Goal: Information Seeking & Learning: Check status

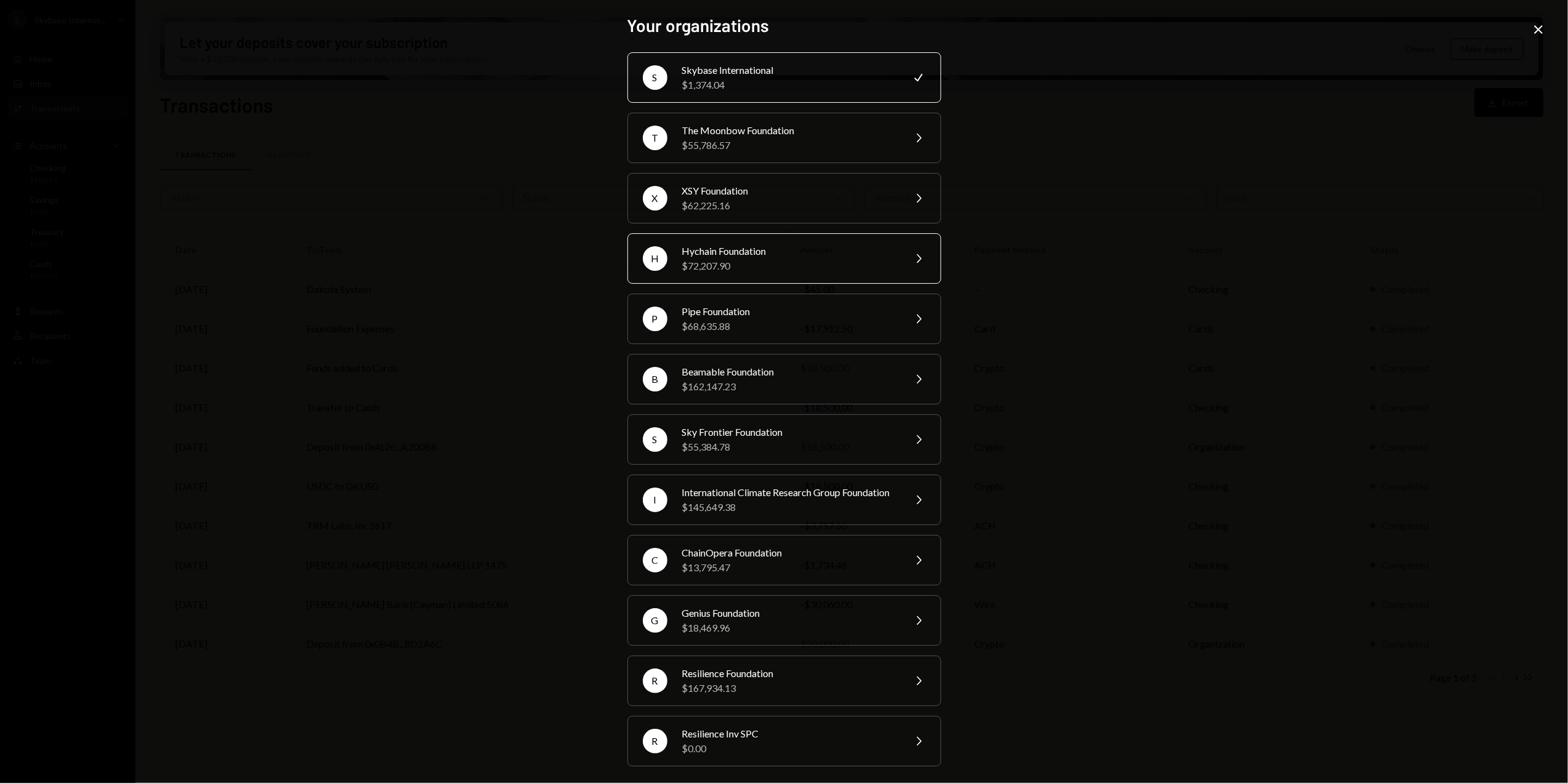
scroll to position [22, 0]
click at [749, 75] on div "$1,374.04" at bounding box center [789, 82] width 214 height 15
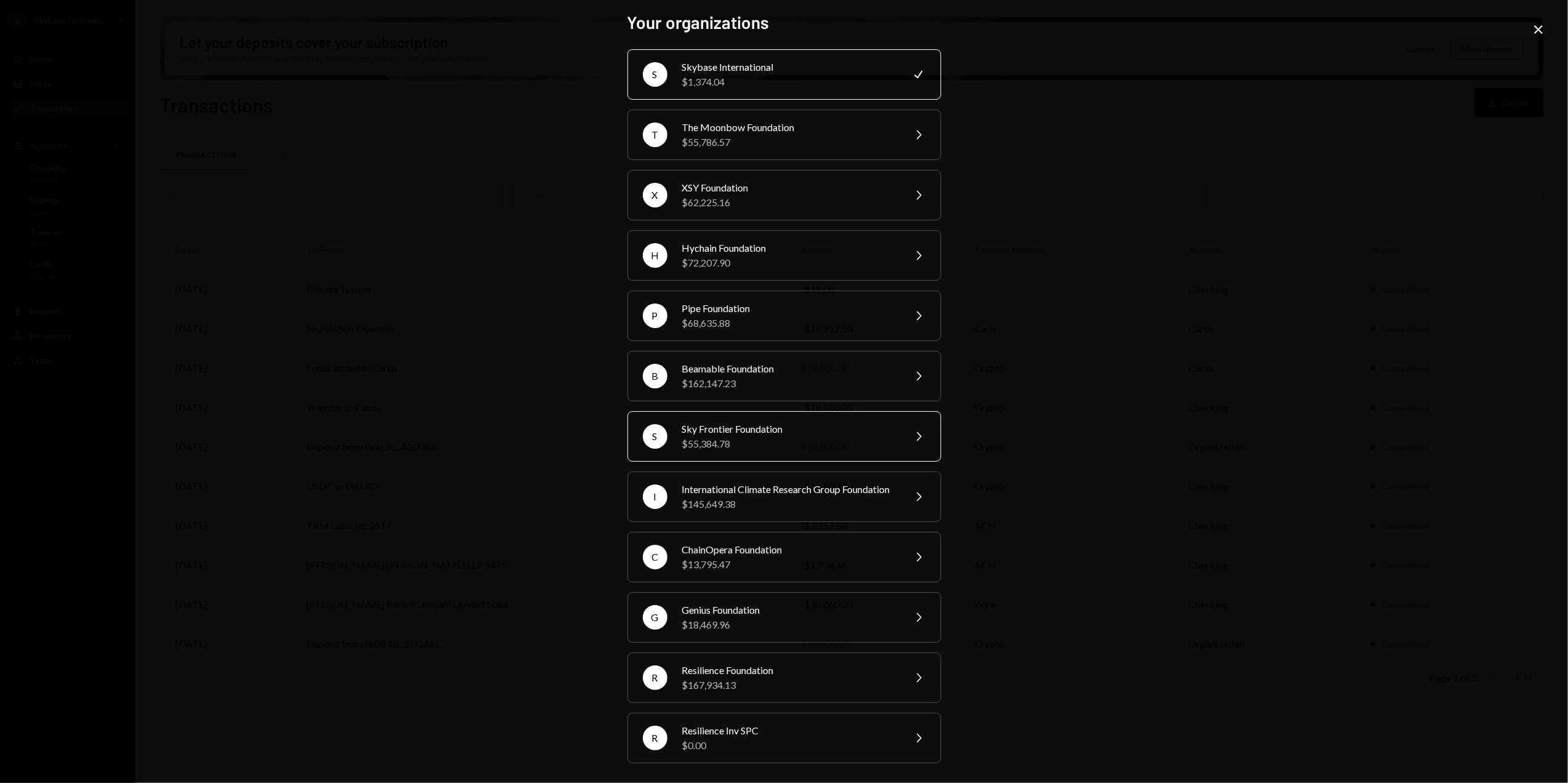
click at [720, 422] on div "Sky Frontier Foundation" at bounding box center [789, 429] width 214 height 15
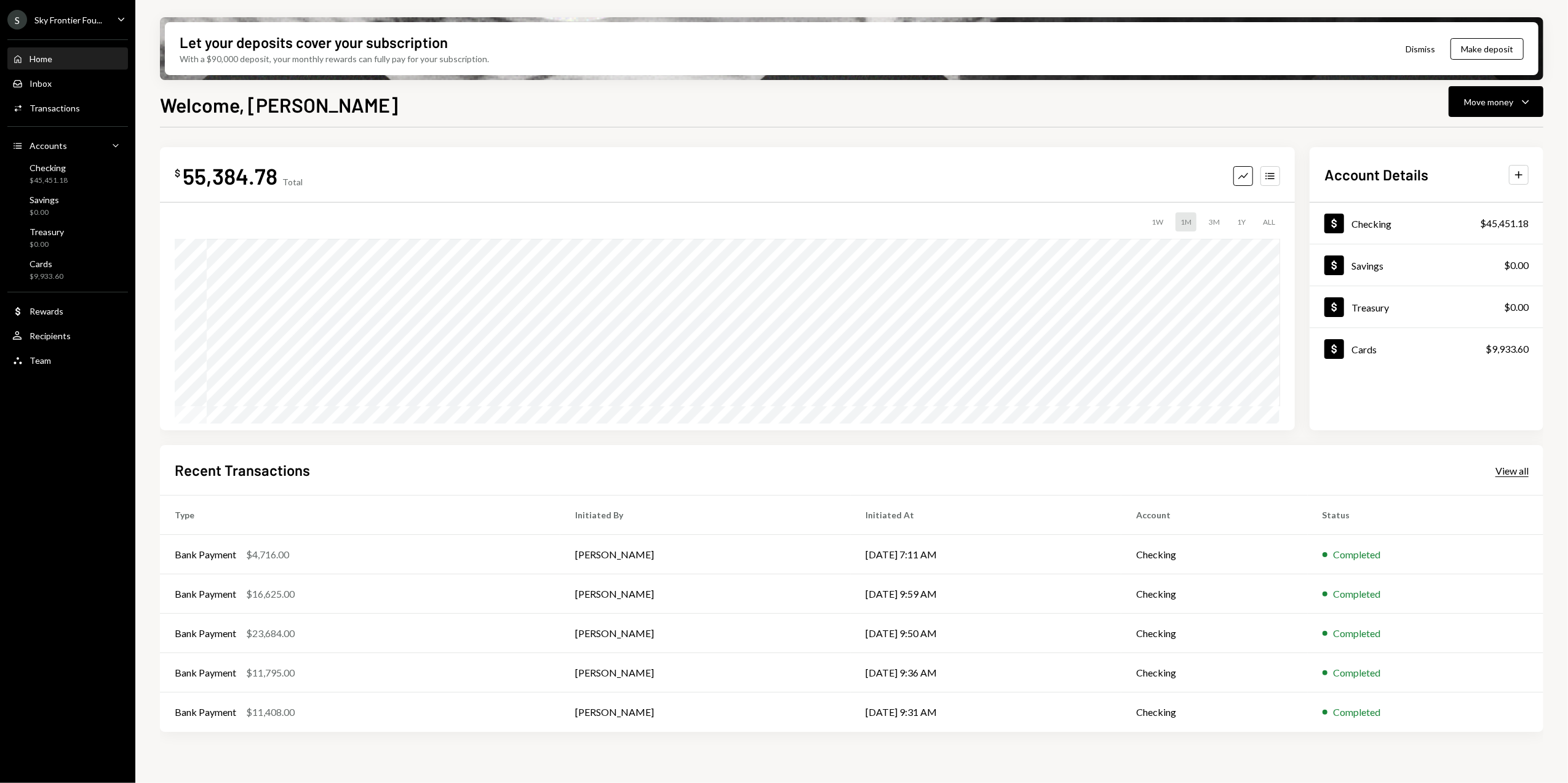
click at [1516, 471] on div "View all" at bounding box center [1512, 471] width 34 height 12
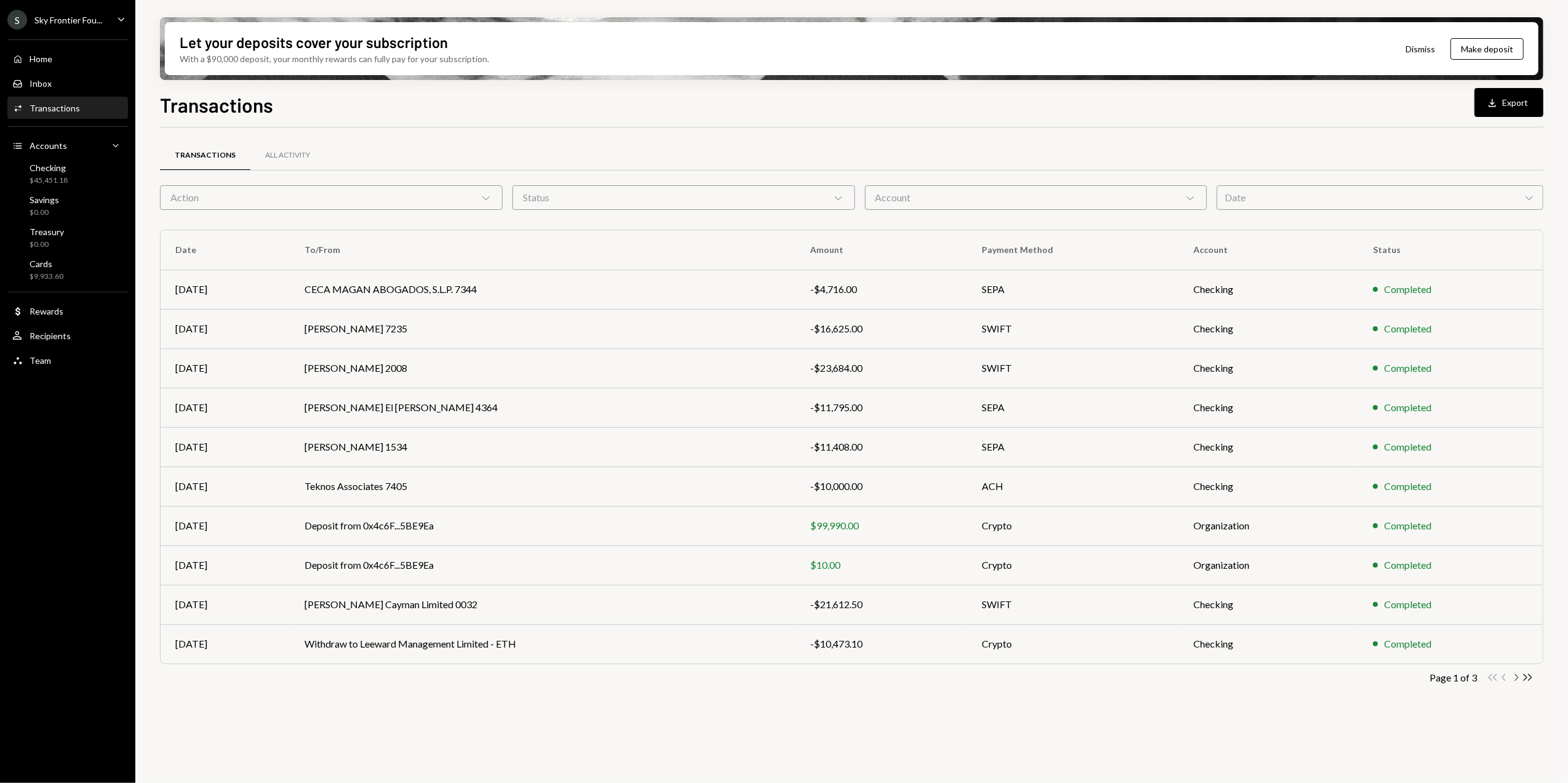
click at [1516, 680] on icon "Chevron Right" at bounding box center [1516, 677] width 11 height 11
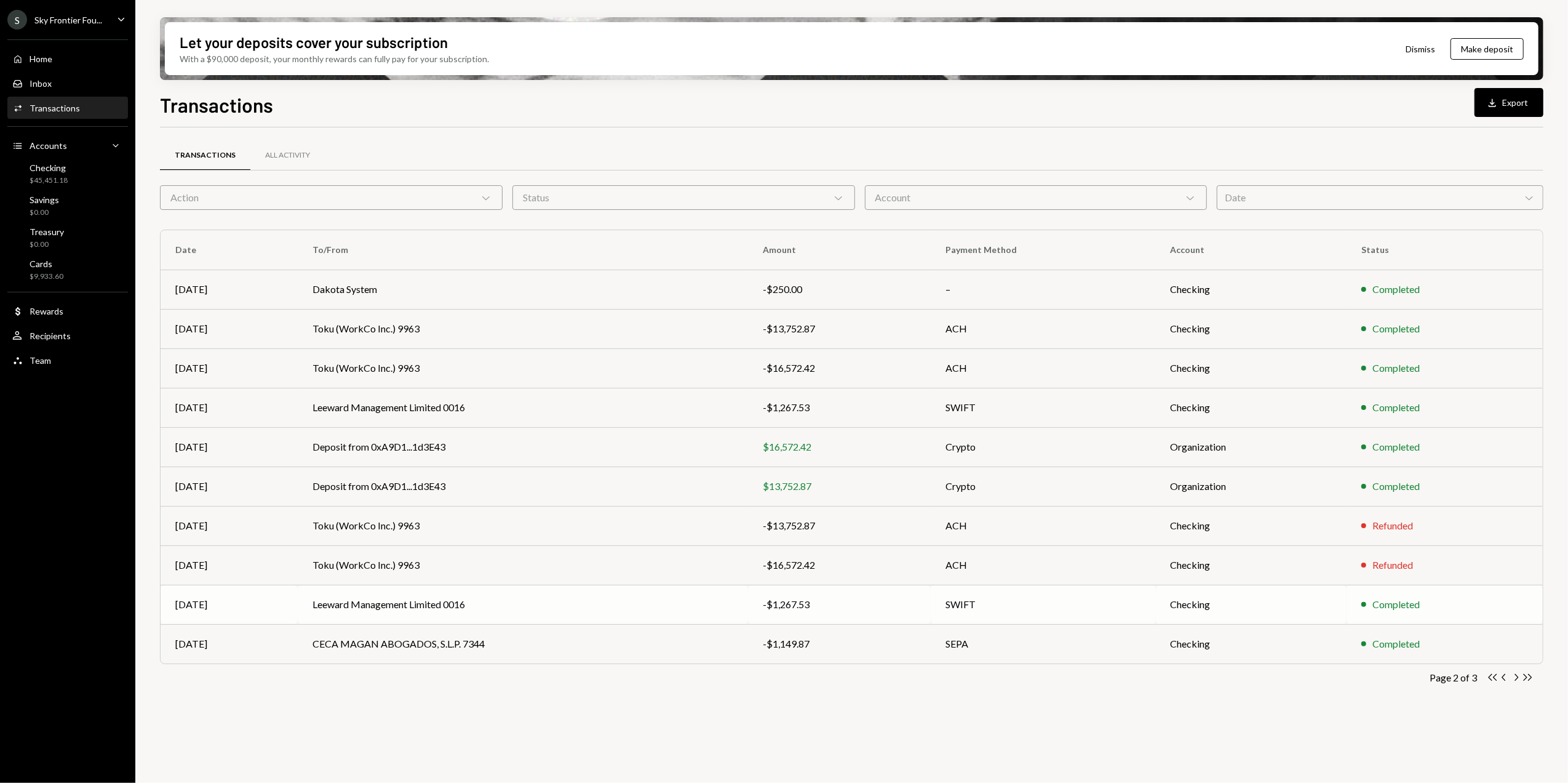
click at [651, 606] on td "Leeward Management Limited 0016" at bounding box center [523, 604] width 450 height 39
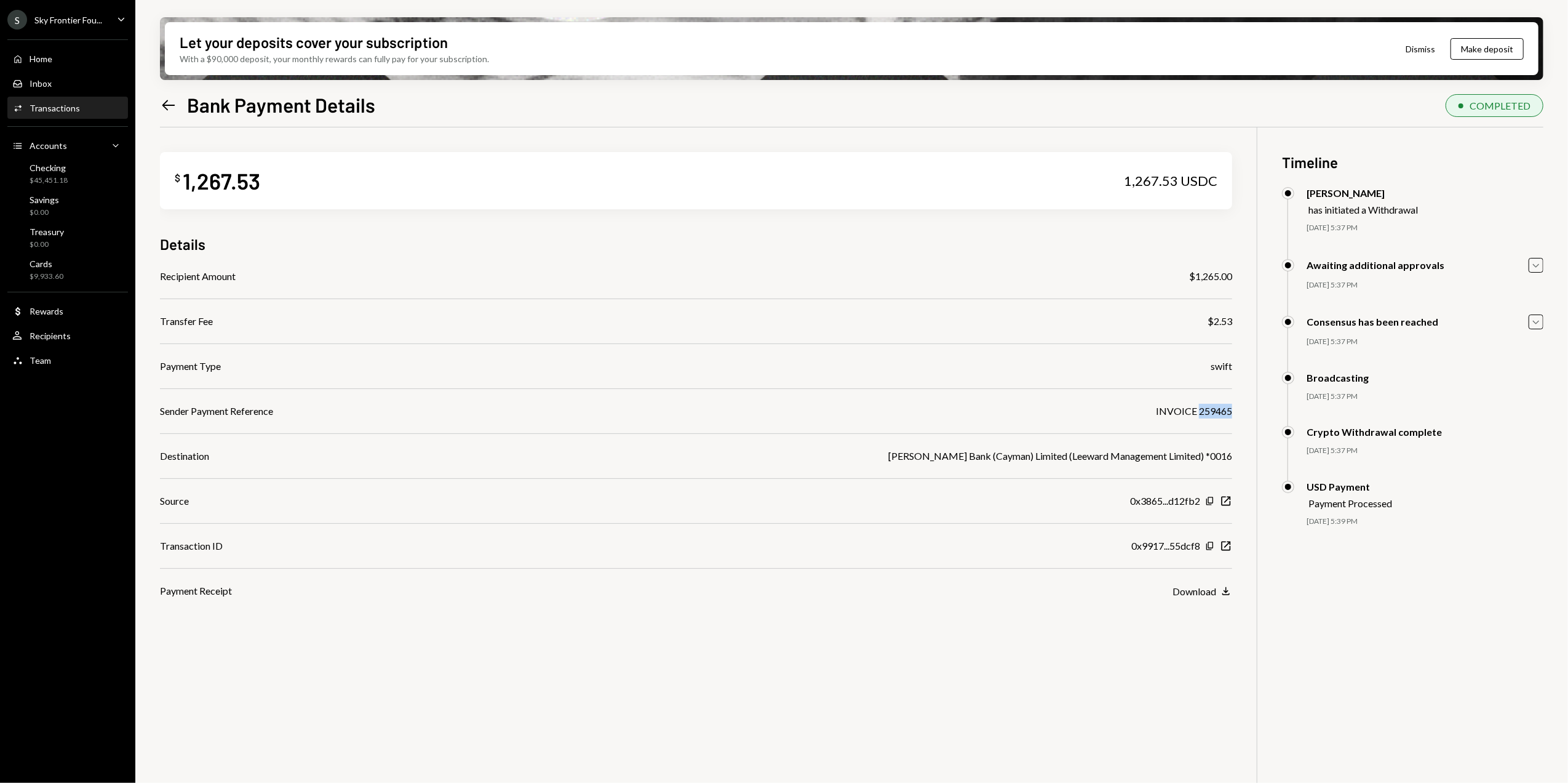
drag, startPoint x: 1199, startPoint y: 409, endPoint x: 1238, endPoint y: 411, distance: 39.1
click at [1238, 411] on div "$ 1,267.53 1,267.53 USDC Details Recipient Amount $1,265.00 Transfer Fee $2.53 …" at bounding box center [852, 519] width 1383 height 783
copy div "259465"
click at [567, 679] on div "$ 1,267.53 1,267.53 USDC Details Recipient Amount $1,265.00 Transfer Fee $2.53 …" at bounding box center [852, 519] width 1383 height 783
click at [54, 103] on div "Transactions" at bounding box center [55, 108] width 51 height 11
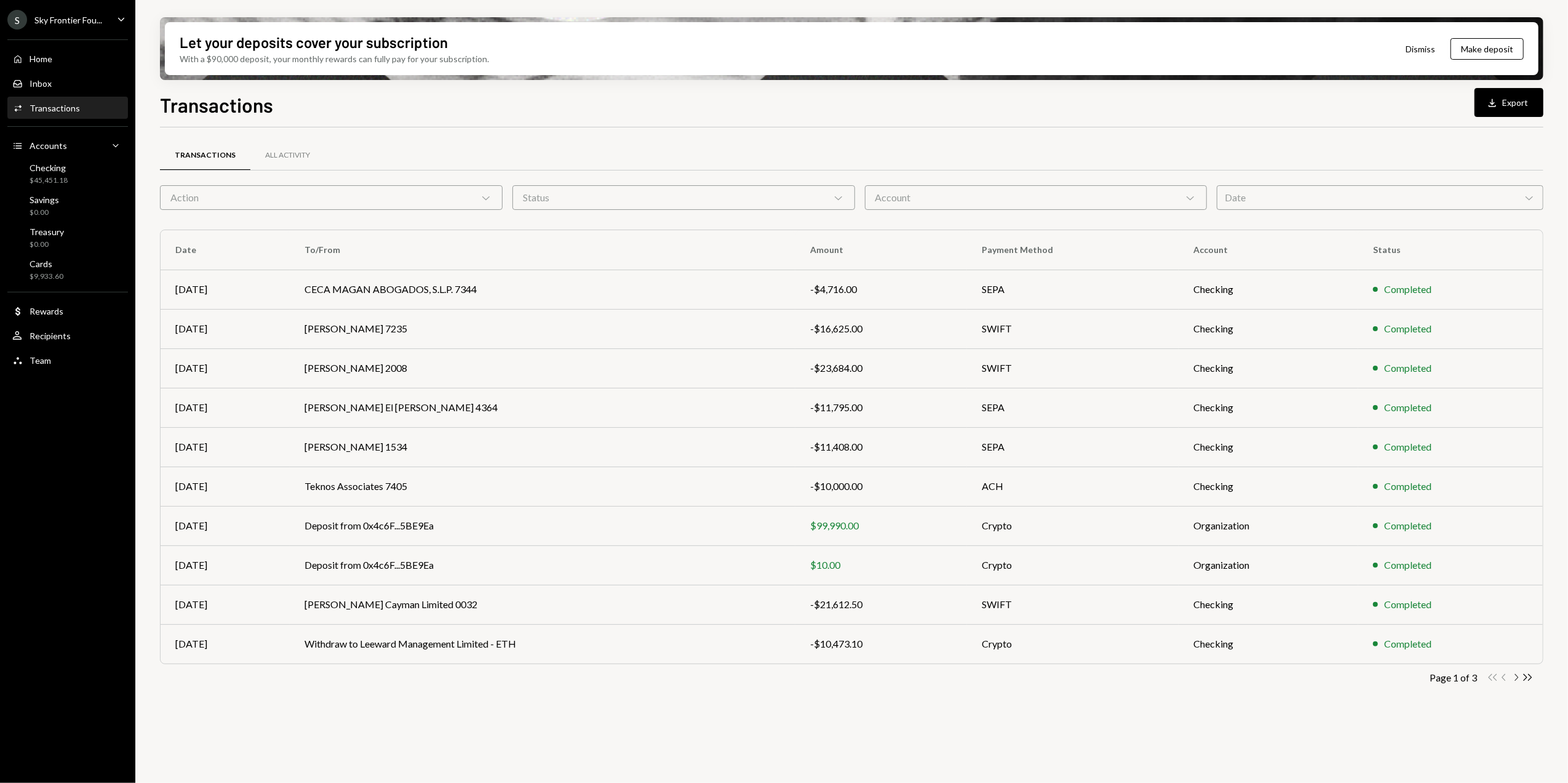
click at [1517, 681] on icon "Chevron Right" at bounding box center [1516, 677] width 11 height 11
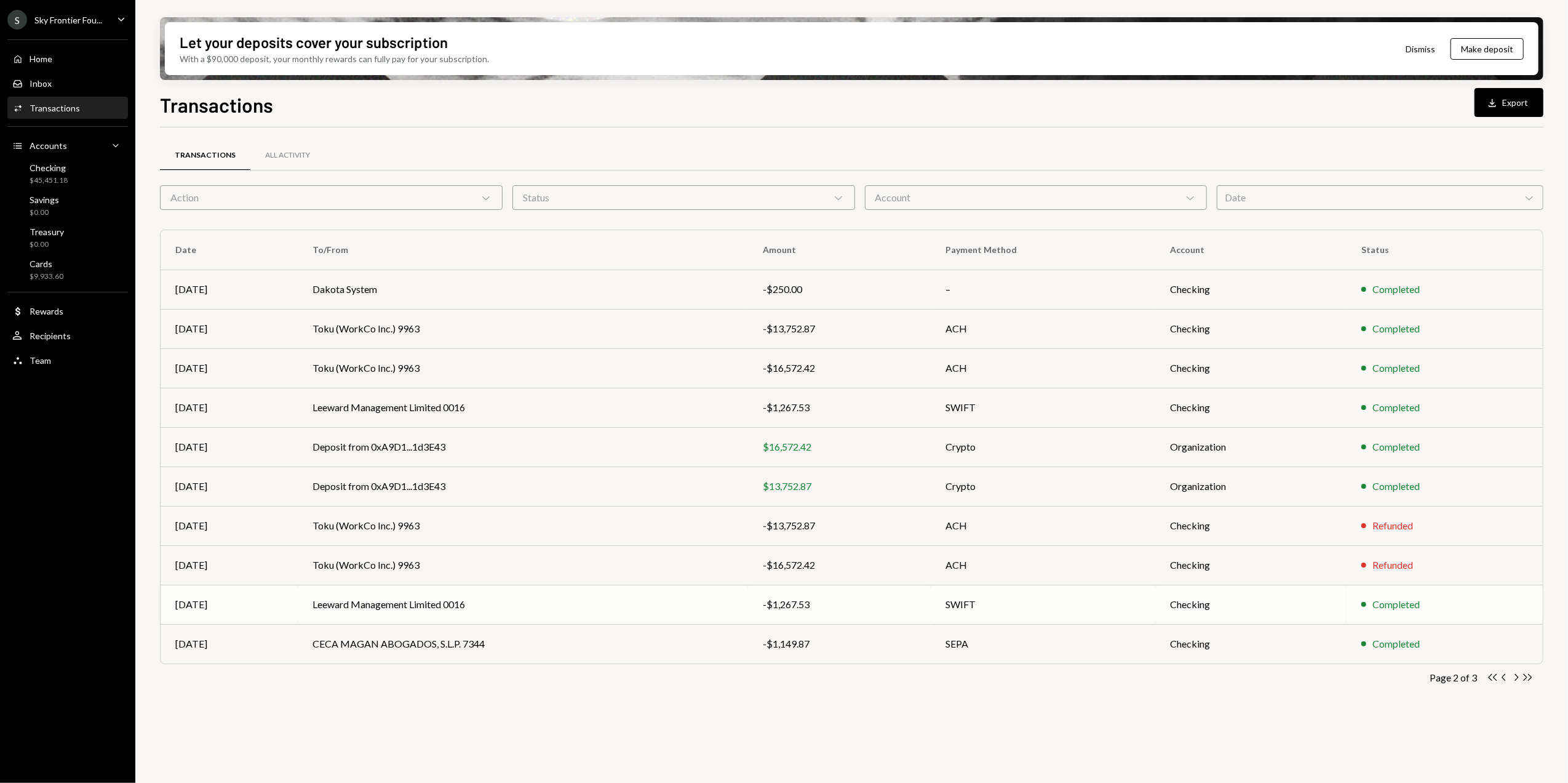
click at [468, 612] on td "Leeward Management Limited 0016" at bounding box center [523, 604] width 450 height 39
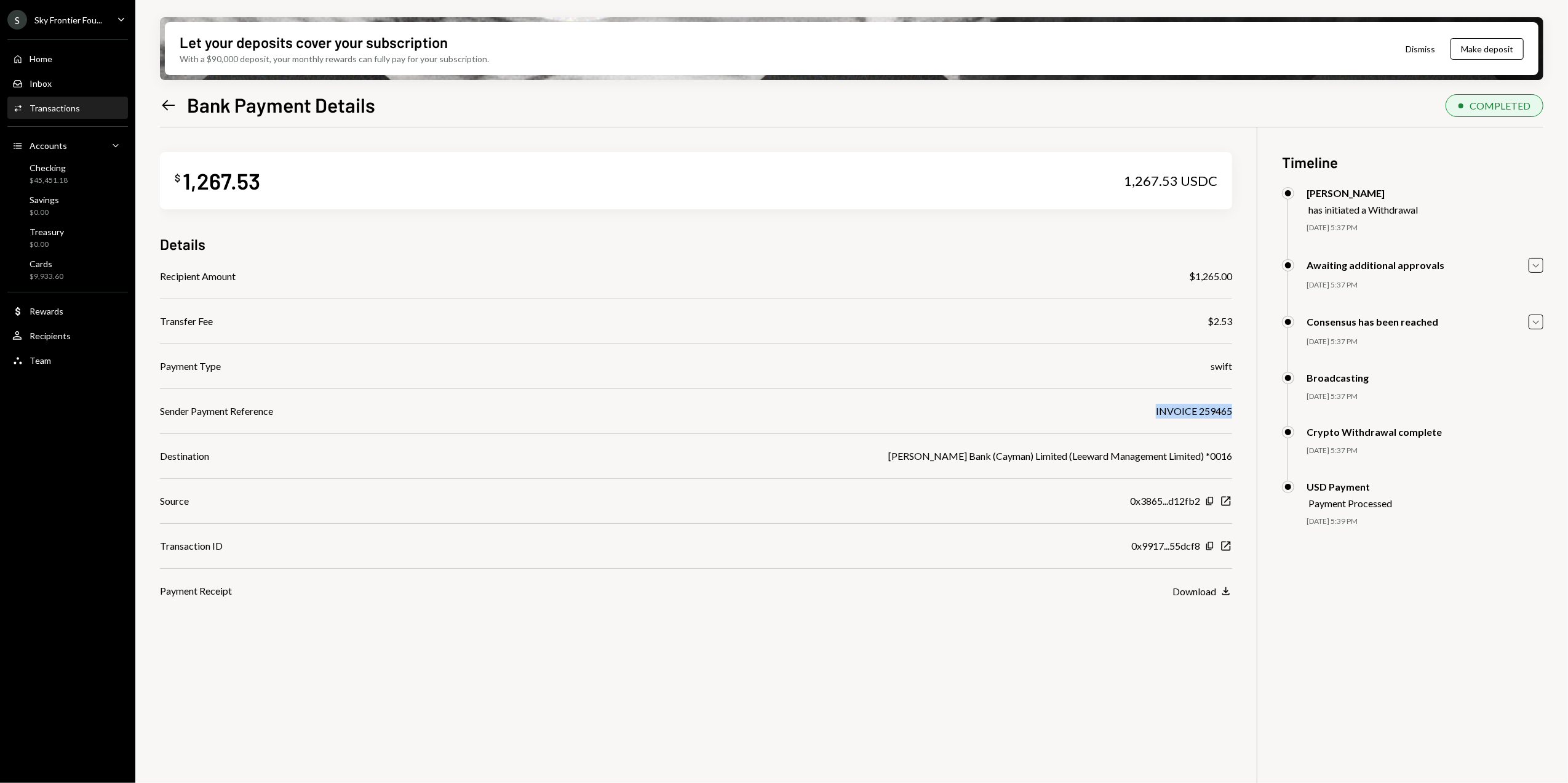
drag, startPoint x: 1155, startPoint y: 409, endPoint x: 1237, endPoint y: 412, distance: 82.1
click at [1237, 412] on div "$ 1,267.53 1,267.53 USDC Details Recipient Amount $1,265.00 Transfer Fee $2.53 …" at bounding box center [852, 519] width 1383 height 783
copy div "INVOICE 259465"
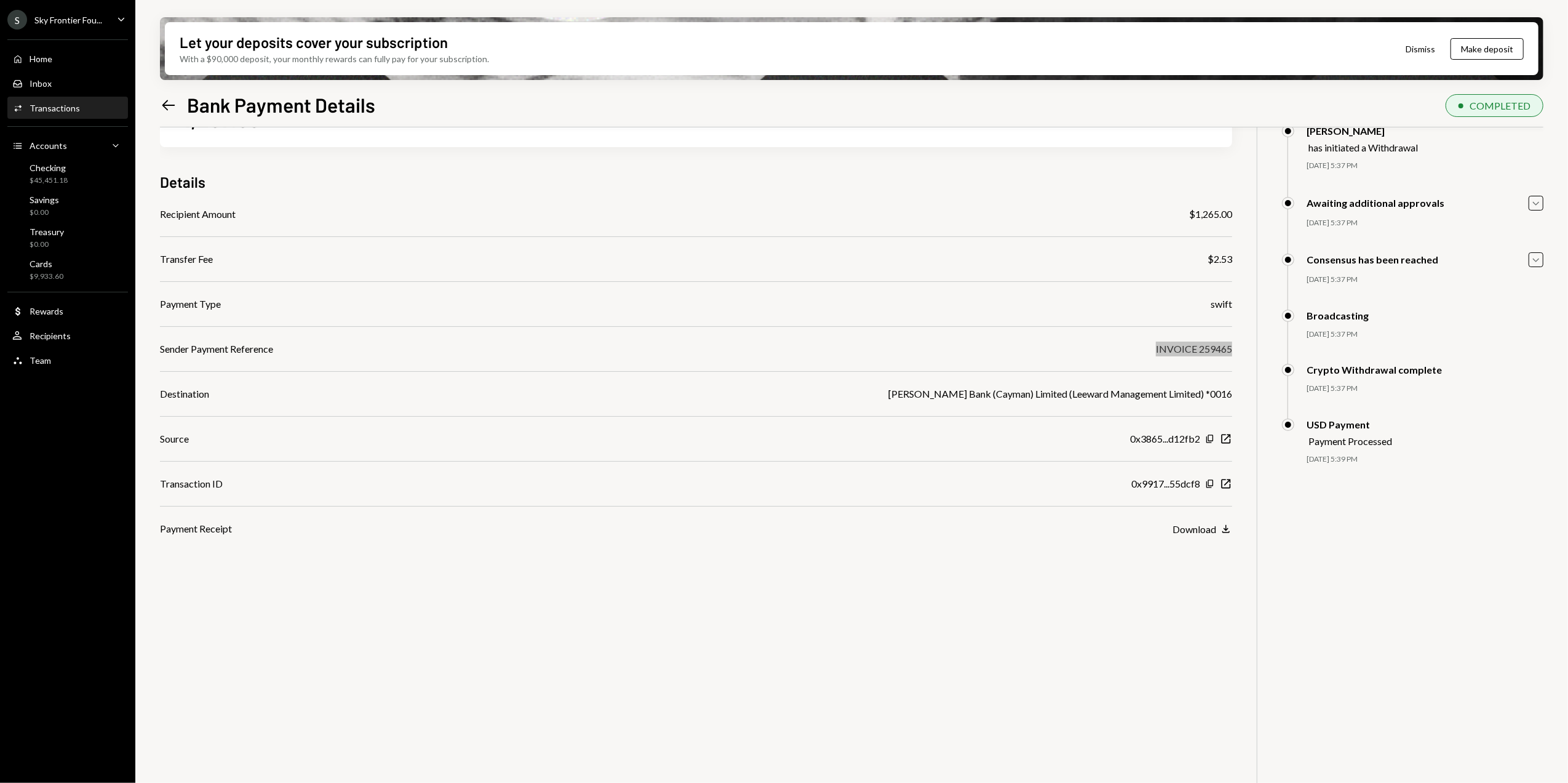
scroll to position [99, 0]
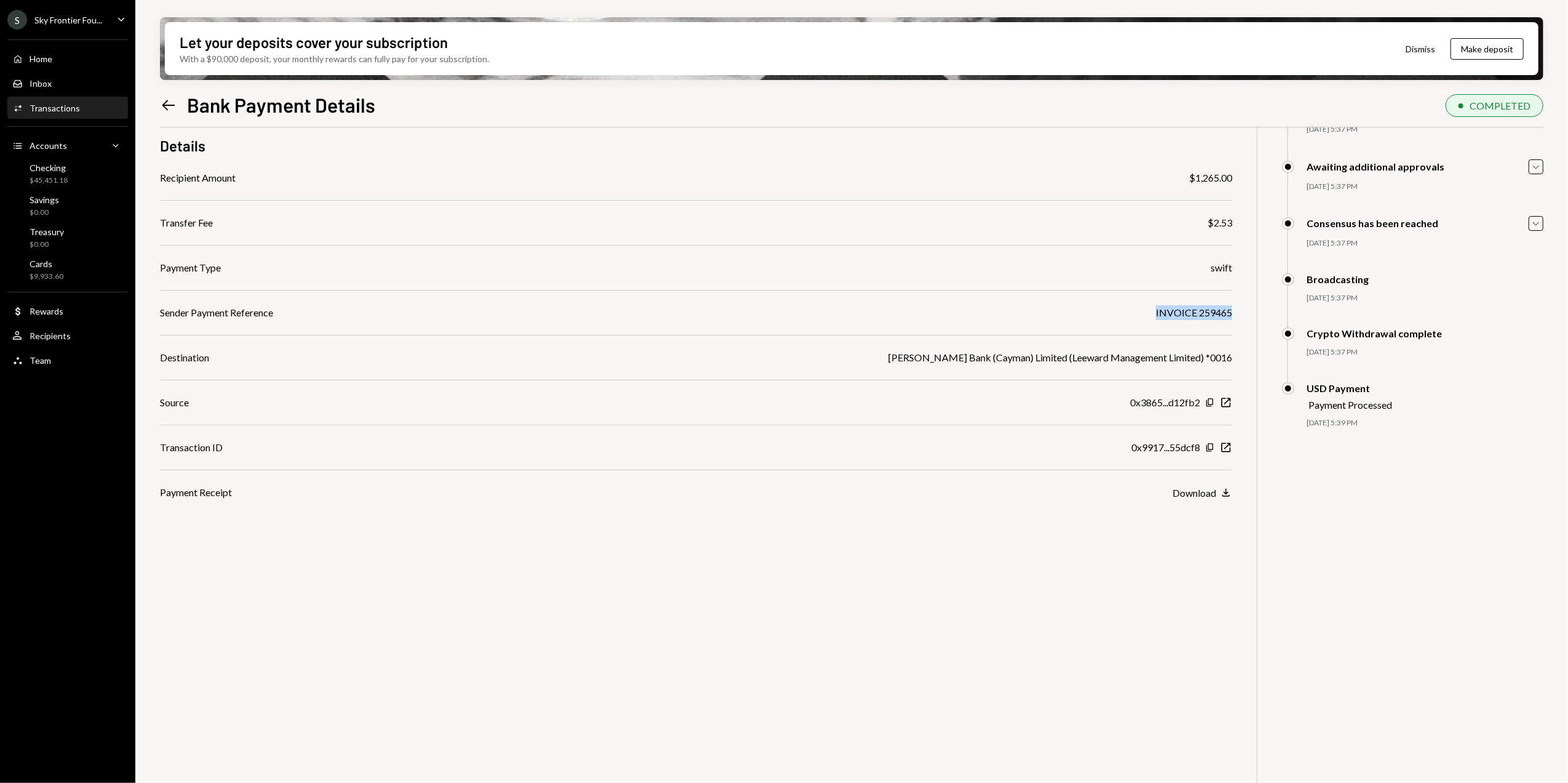
drag, startPoint x: 168, startPoint y: 106, endPoint x: 176, endPoint y: 112, distance: 10.0
click at [168, 106] on icon "Left Arrow" at bounding box center [168, 105] width 17 height 17
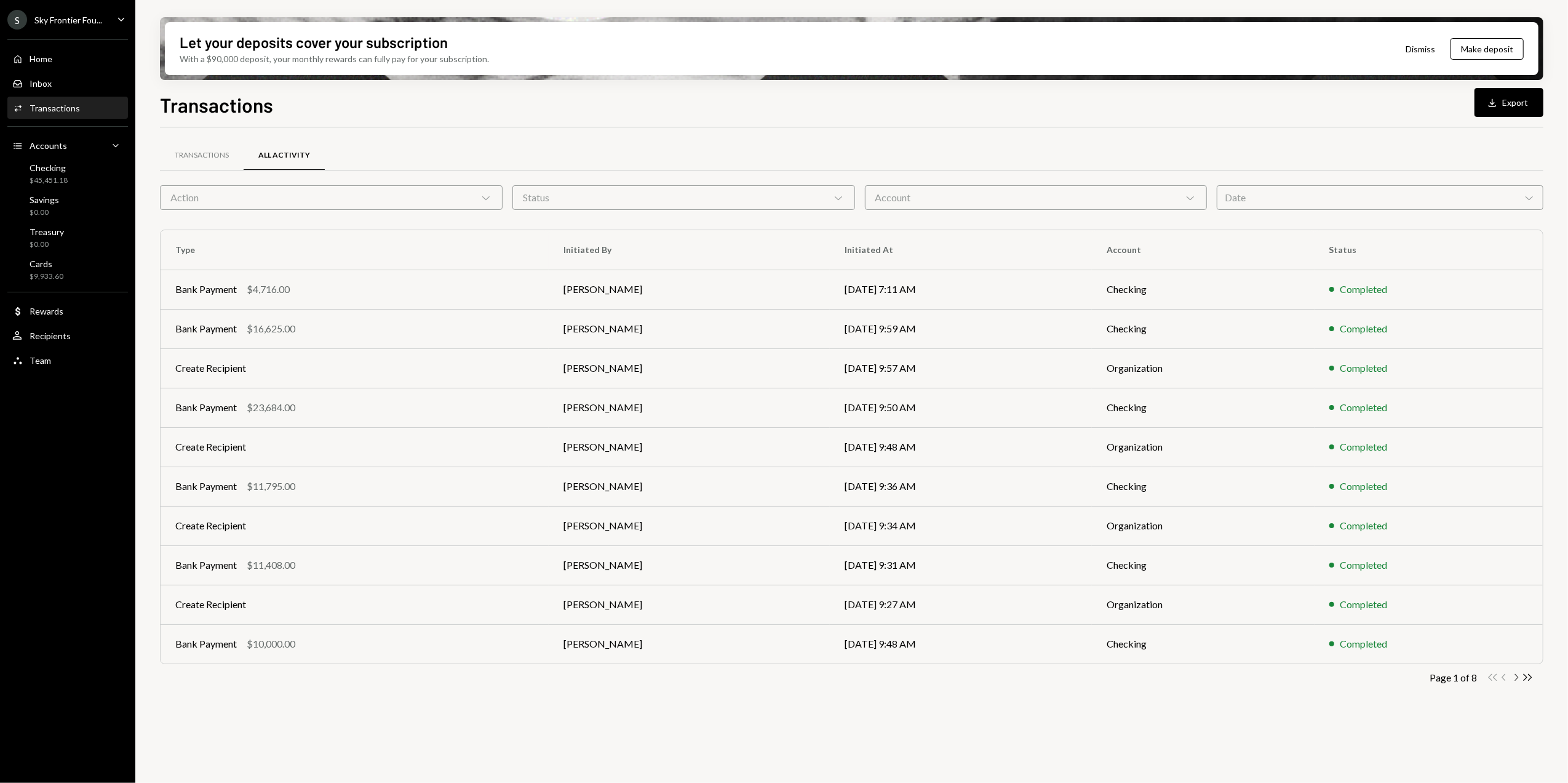
click at [1515, 680] on icon "Chevron Right" at bounding box center [1516, 677] width 11 height 11
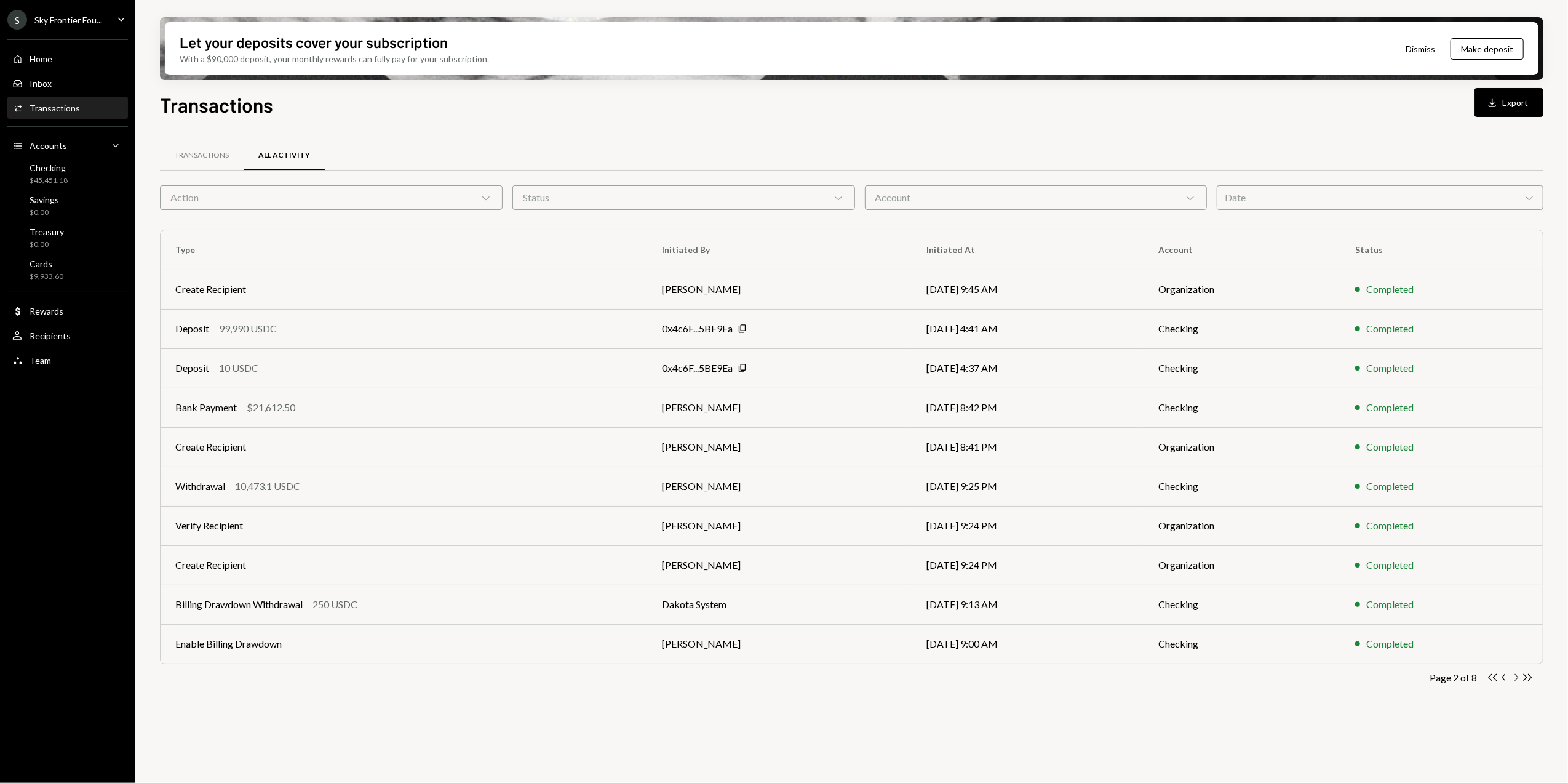
click at [1515, 679] on icon "Chevron Right" at bounding box center [1516, 677] width 11 height 11
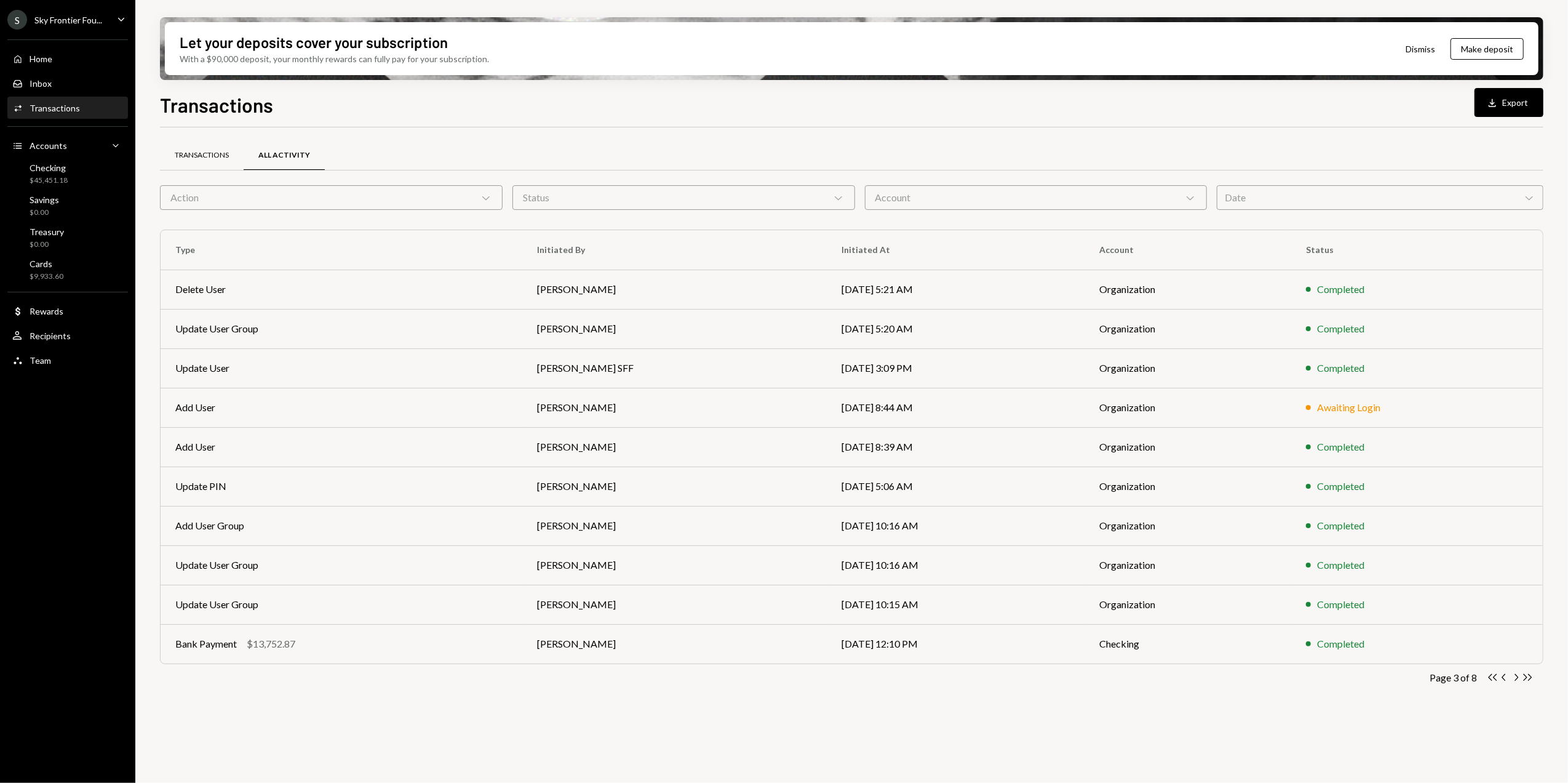
click at [222, 147] on div "Transactions" at bounding box center [202, 156] width 83 height 30
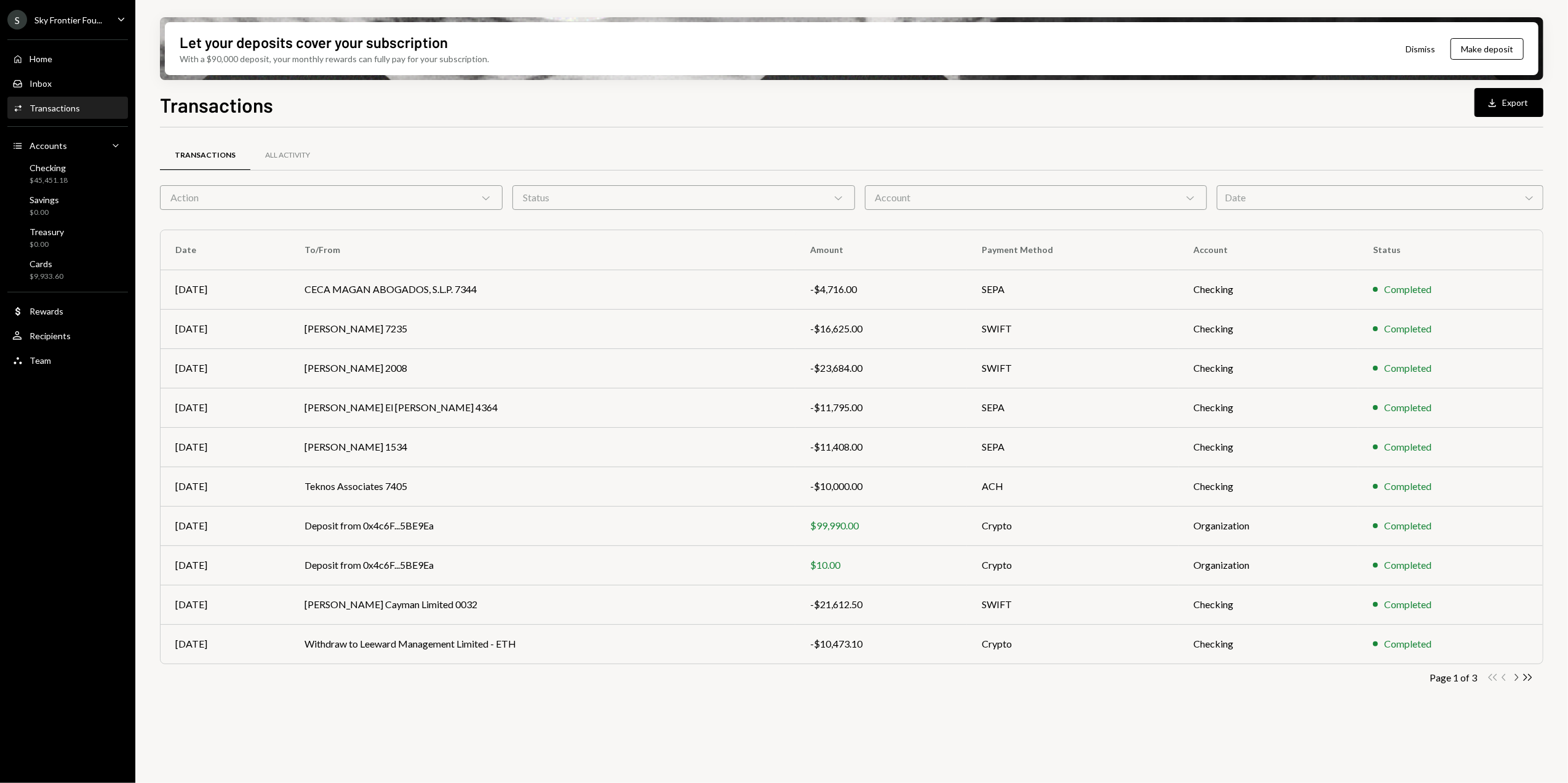
click at [1517, 677] on icon "Chevron Right" at bounding box center [1516, 677] width 11 height 11
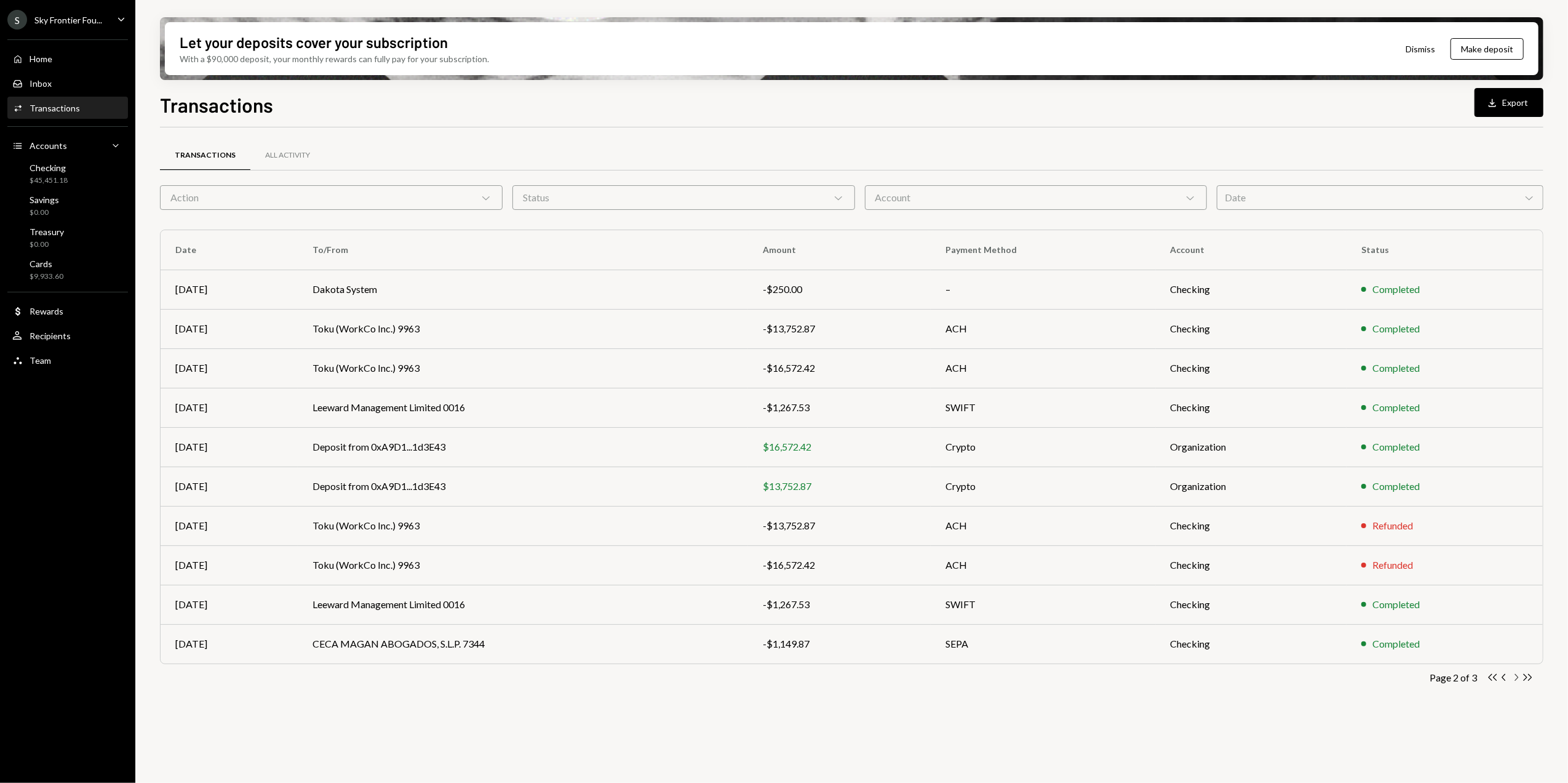
click at [1516, 677] on icon "Chevron Right" at bounding box center [1516, 677] width 11 height 11
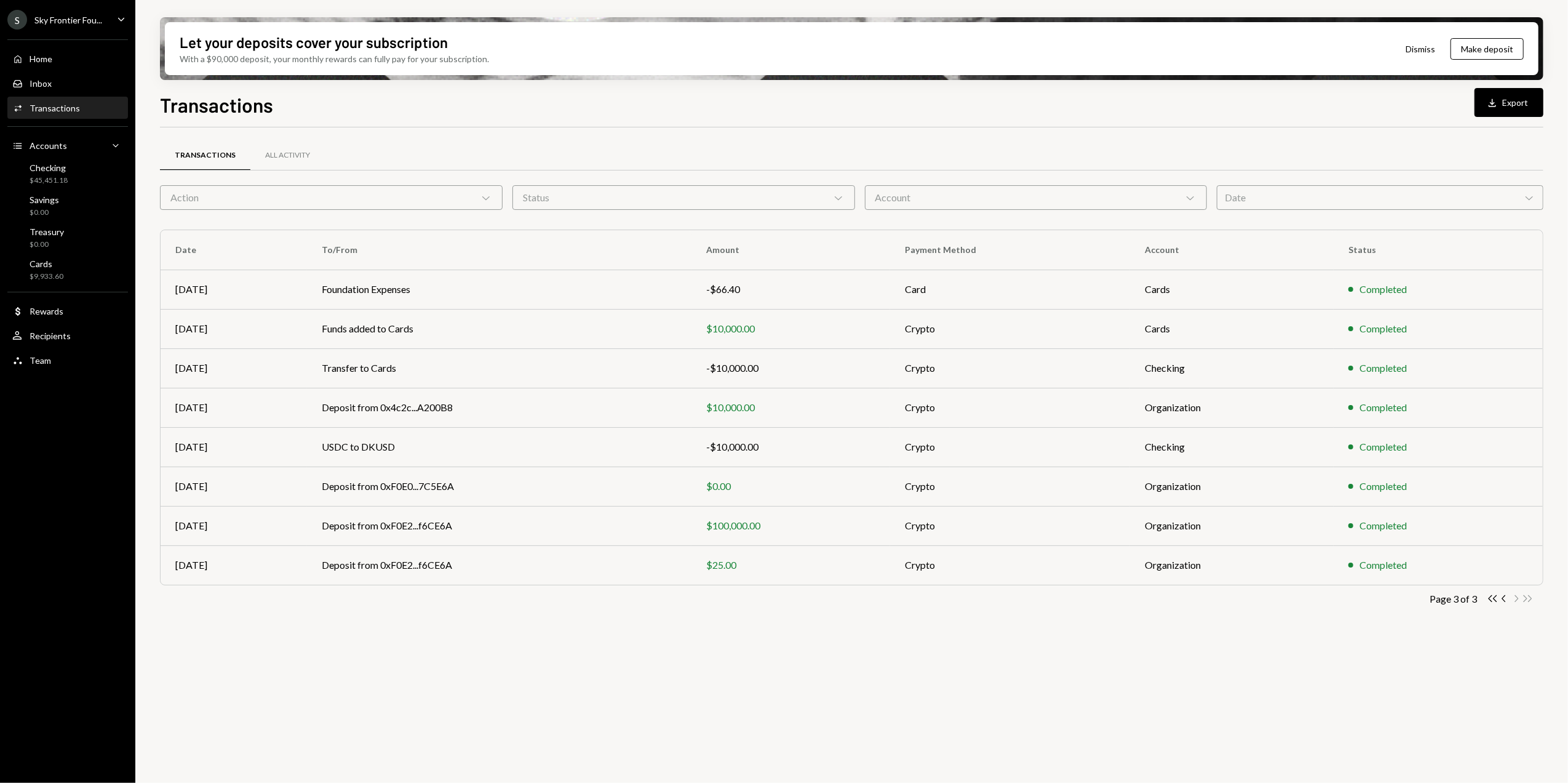
click at [1515, 677] on div "Transactions All Activity Action Chevron Down Status Chevron Down Account Chevr…" at bounding box center [852, 462] width 1383 height 670
click at [1504, 600] on icon "Chevron Left" at bounding box center [1504, 598] width 11 height 11
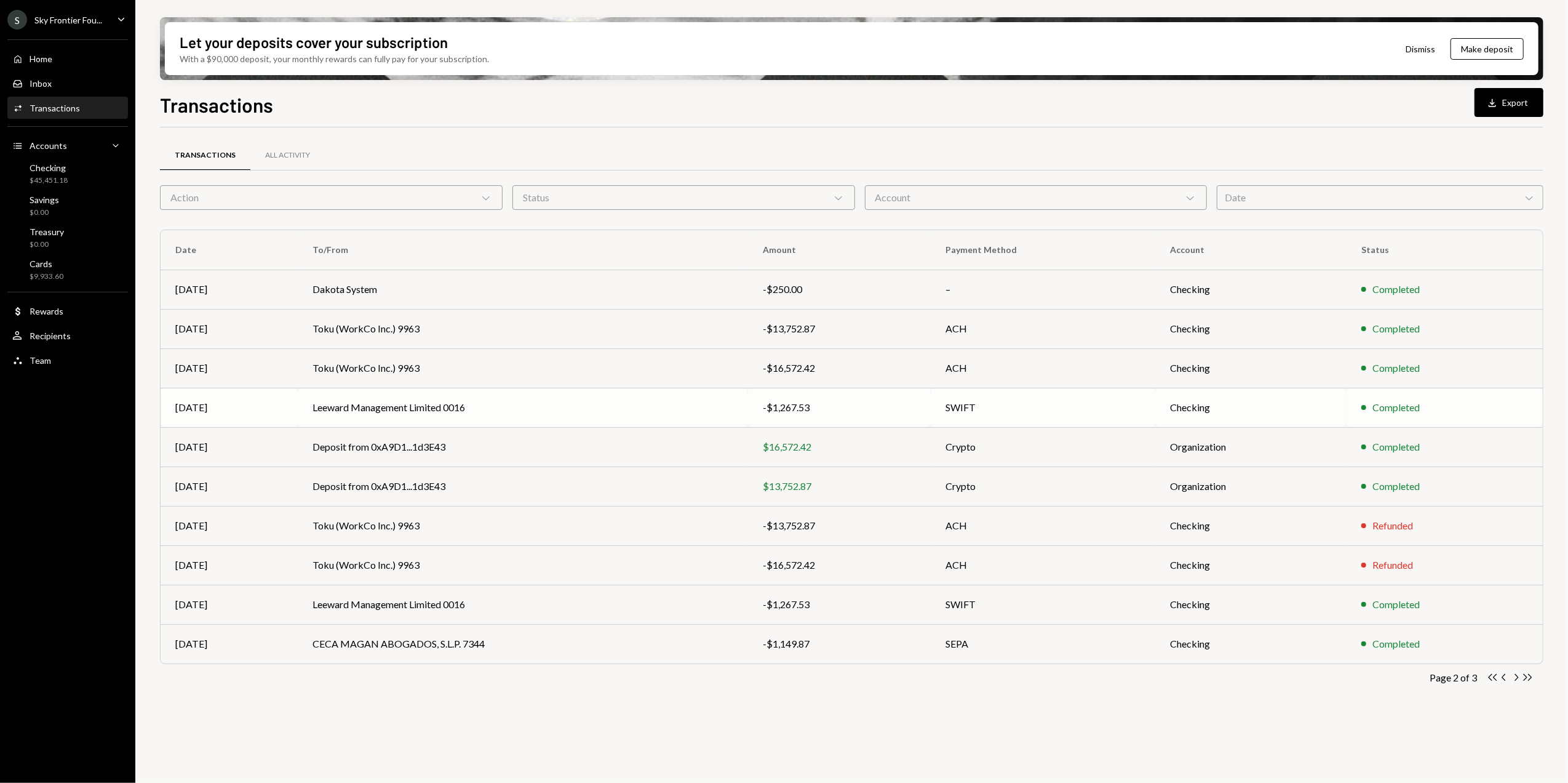
click at [731, 410] on td "Leeward Management Limited 0016" at bounding box center [523, 407] width 450 height 39
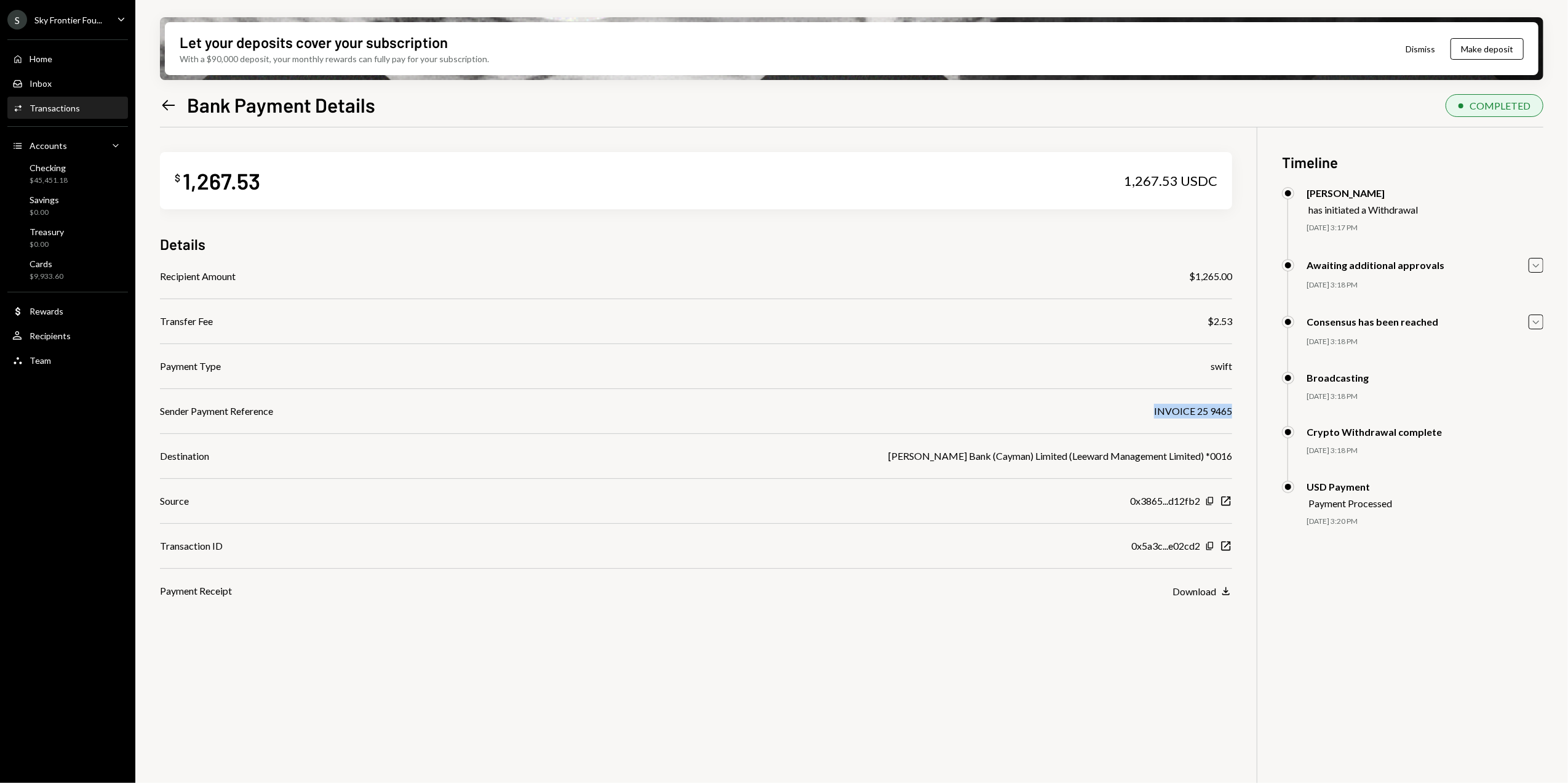
drag, startPoint x: 1150, startPoint y: 407, endPoint x: 1239, endPoint y: 407, distance: 89.0
click at [1239, 407] on div "$ 1,267.53 1,267.53 USDC Details Recipient Amount $1,265.00 Transfer Fee $2.53 …" at bounding box center [852, 519] width 1383 height 783
copy div "INVOICE 25 9465"
click at [163, 102] on icon "Left Arrow" at bounding box center [168, 105] width 17 height 17
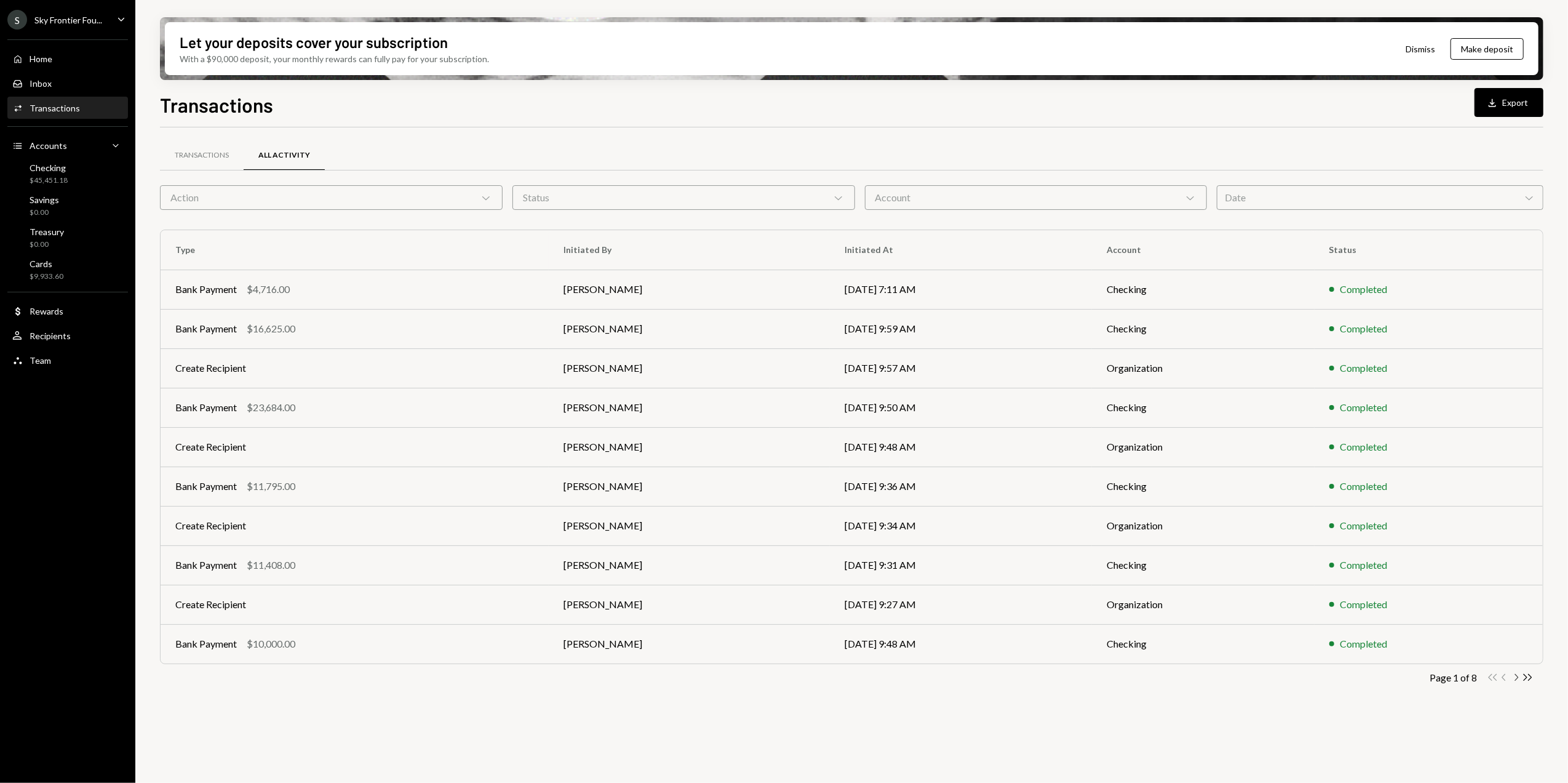
click at [1519, 678] on icon "button" at bounding box center [1517, 677] width 4 height 7
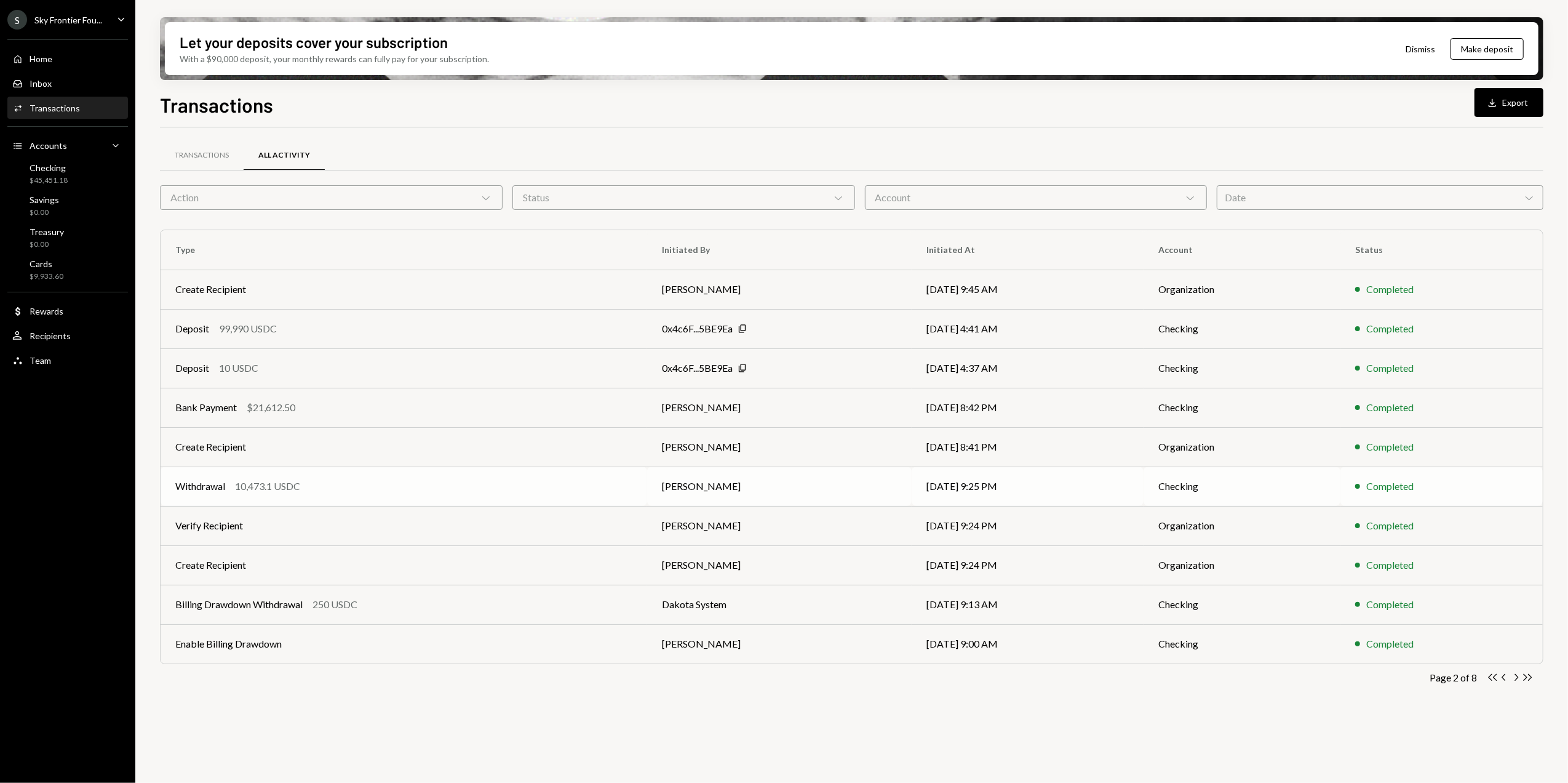
click at [330, 486] on div "Withdrawal 10,473.1 USDC" at bounding box center [403, 486] width 457 height 15
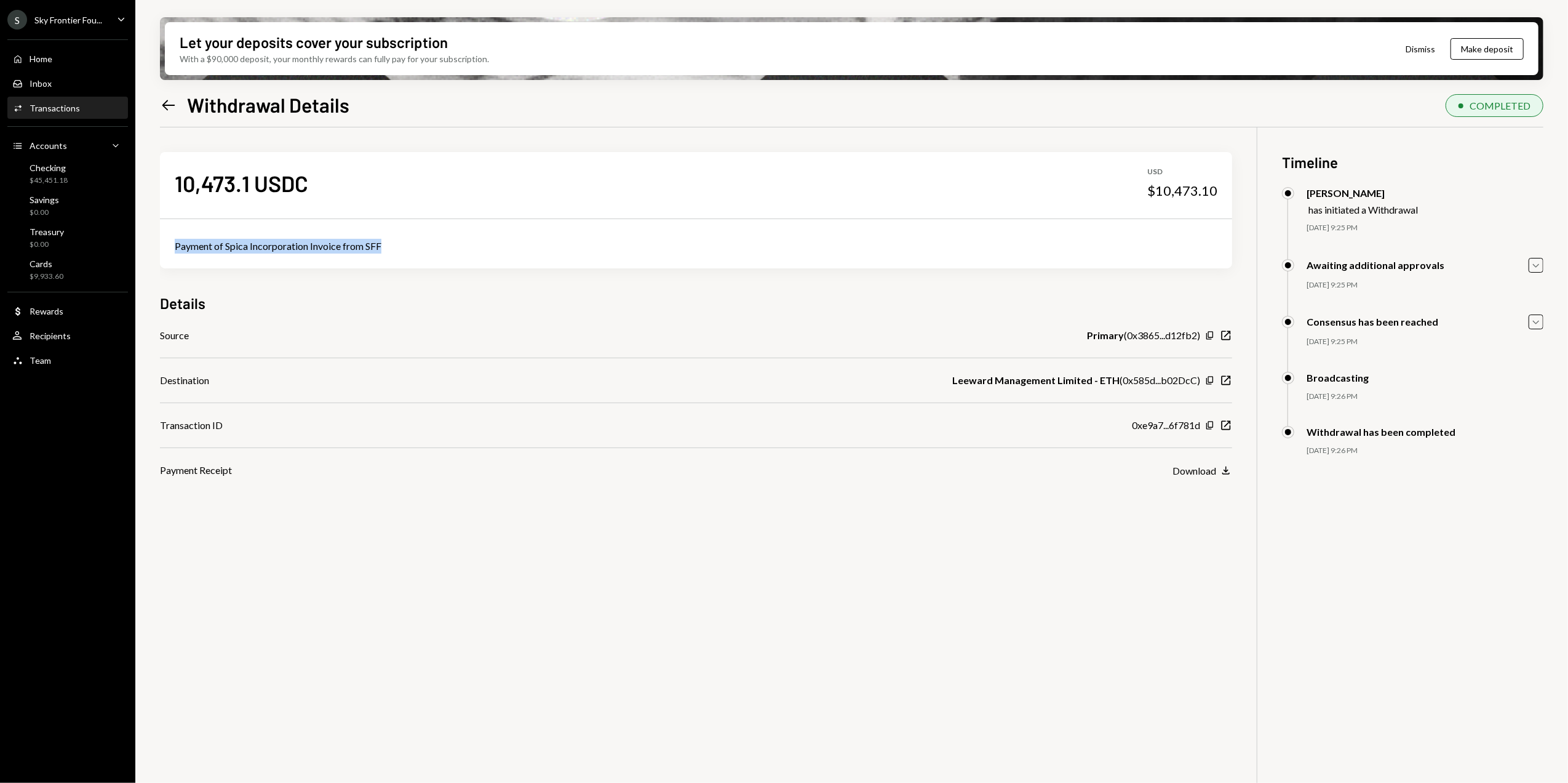
drag, startPoint x: 306, startPoint y: 245, endPoint x: 175, endPoint y: 263, distance: 132.2
click at [175, 263] on div "Payment of Spica Incorporation Invoice from SFF" at bounding box center [696, 246] width 1072 height 44
copy div "Payment of Spica Incorporation Invoice from SFF"
click at [59, 13] on div "S Sky Frontier Fou..." at bounding box center [55, 20] width 95 height 20
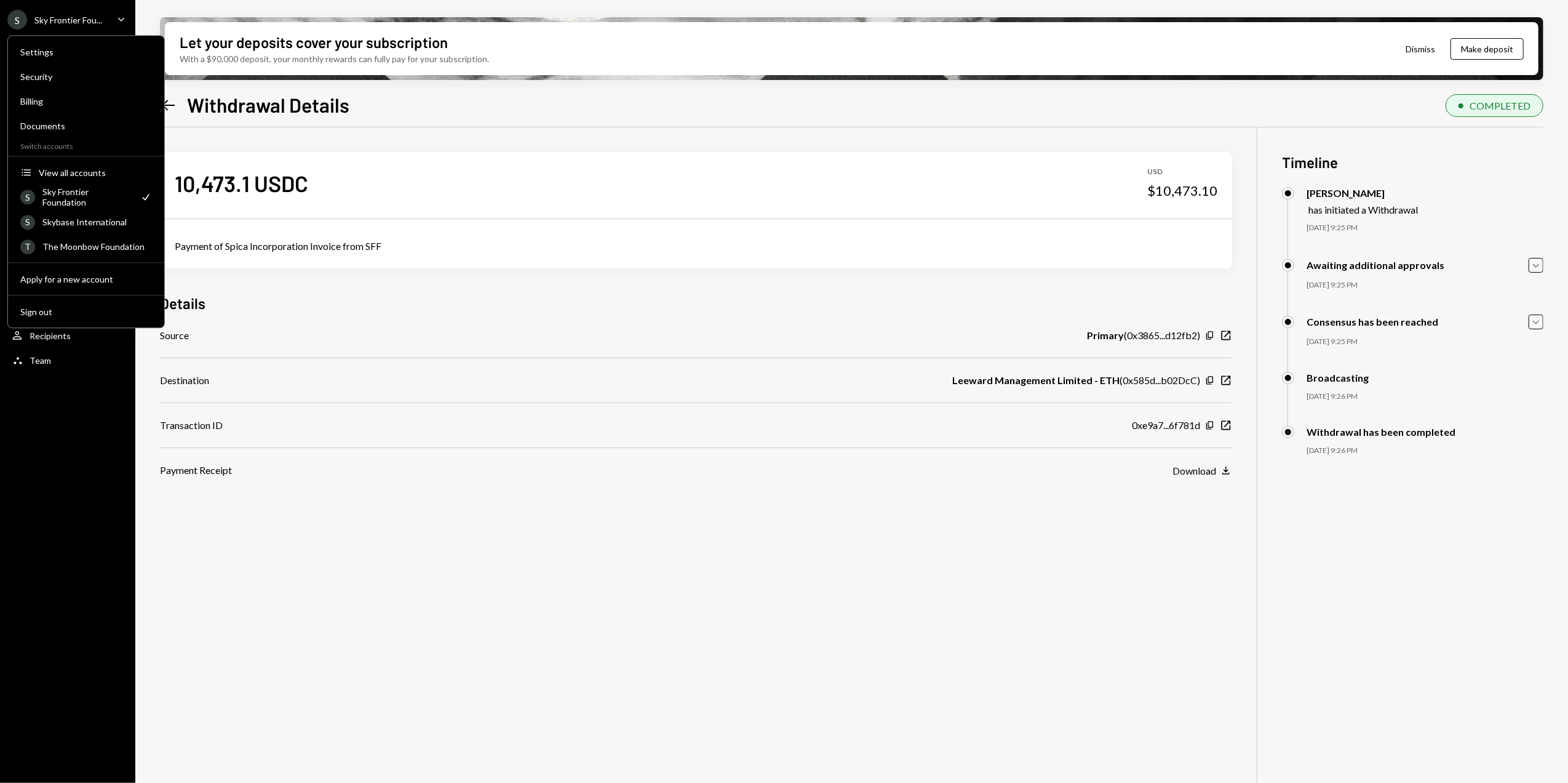
click at [77, 15] on div "Sky Frontier Fou..." at bounding box center [68, 20] width 68 height 11
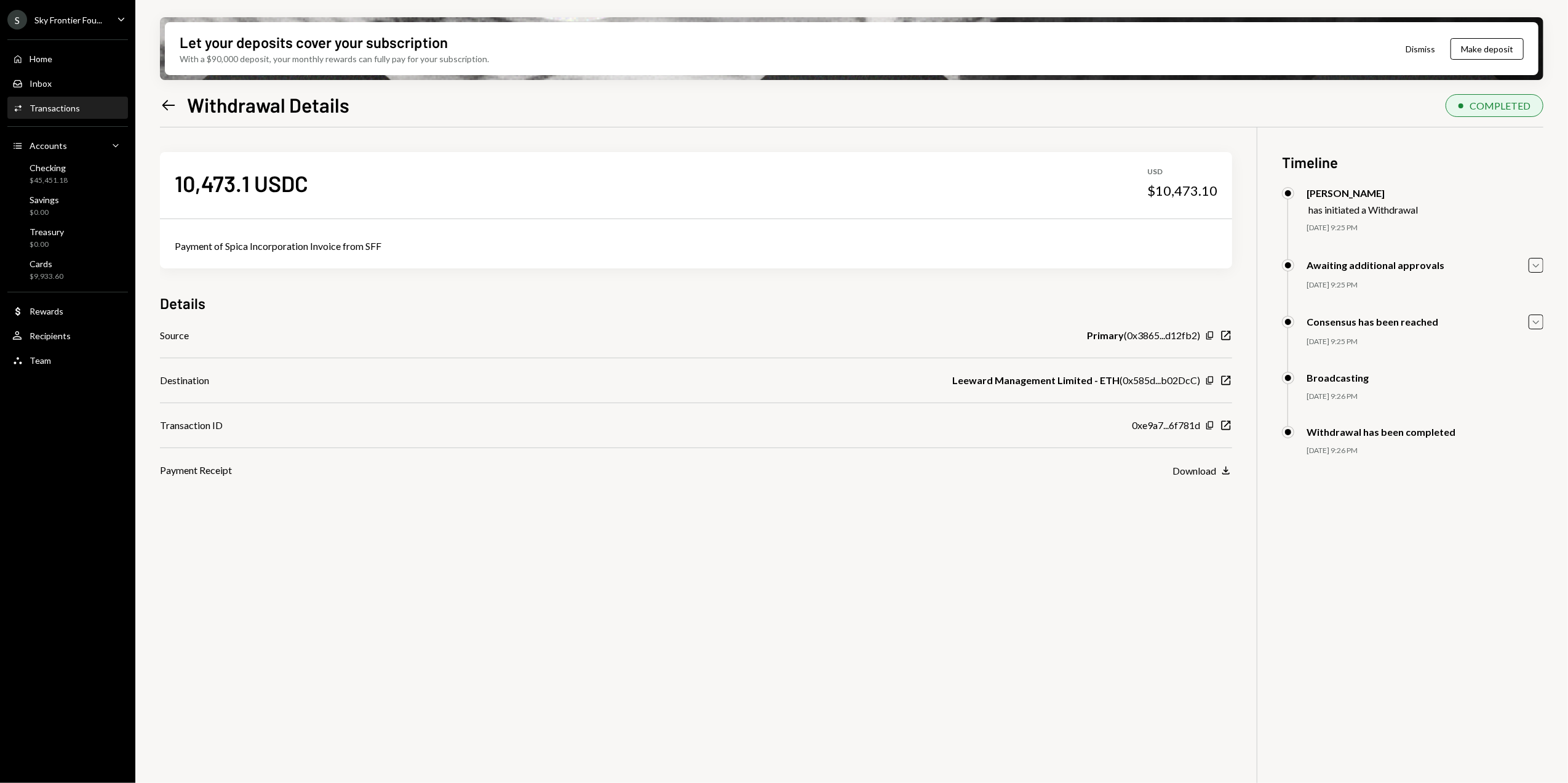
click at [69, 108] on div "Transactions" at bounding box center [55, 108] width 51 height 11
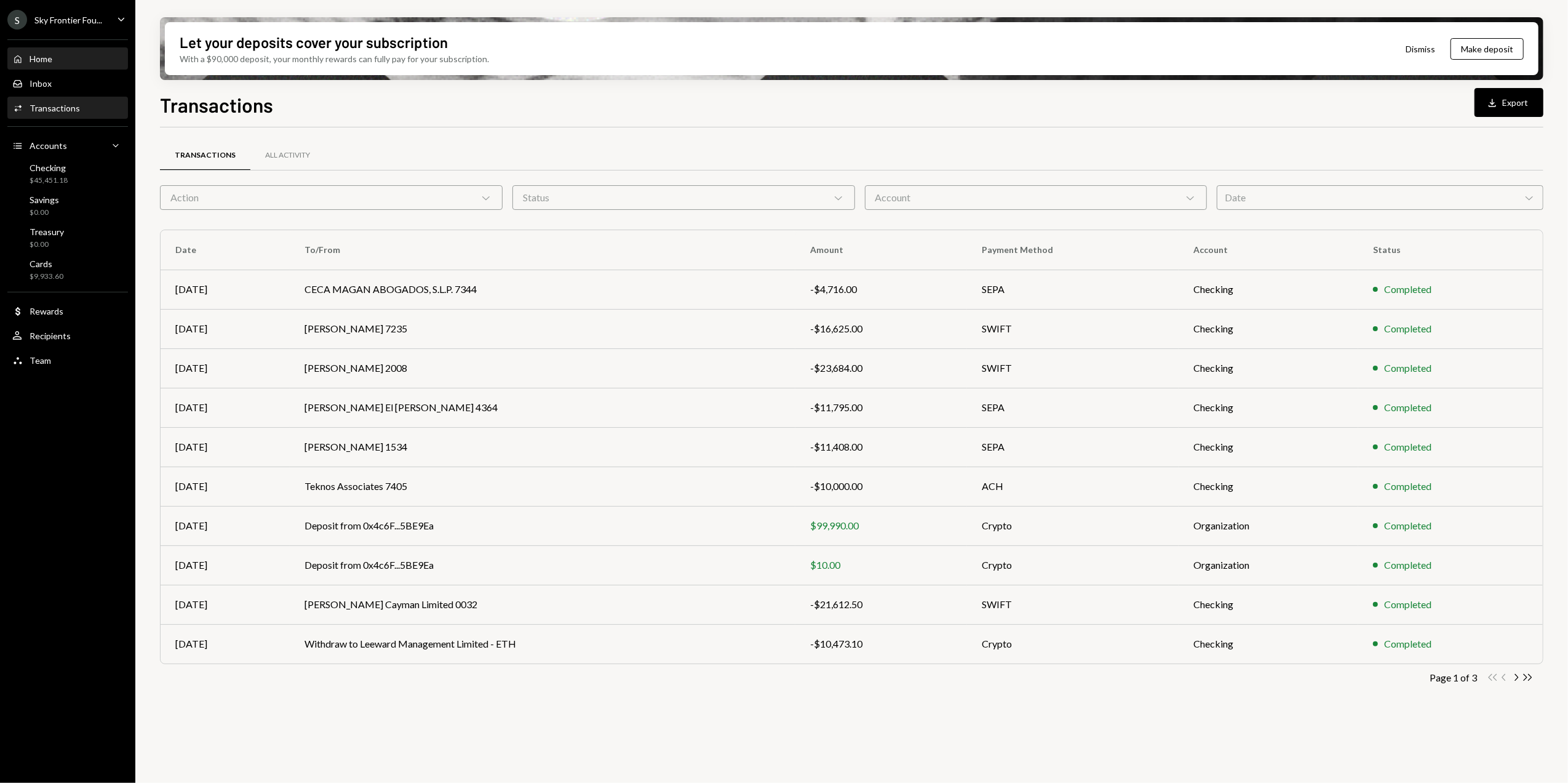
click at [38, 62] on div "Home" at bounding box center [41, 59] width 23 height 11
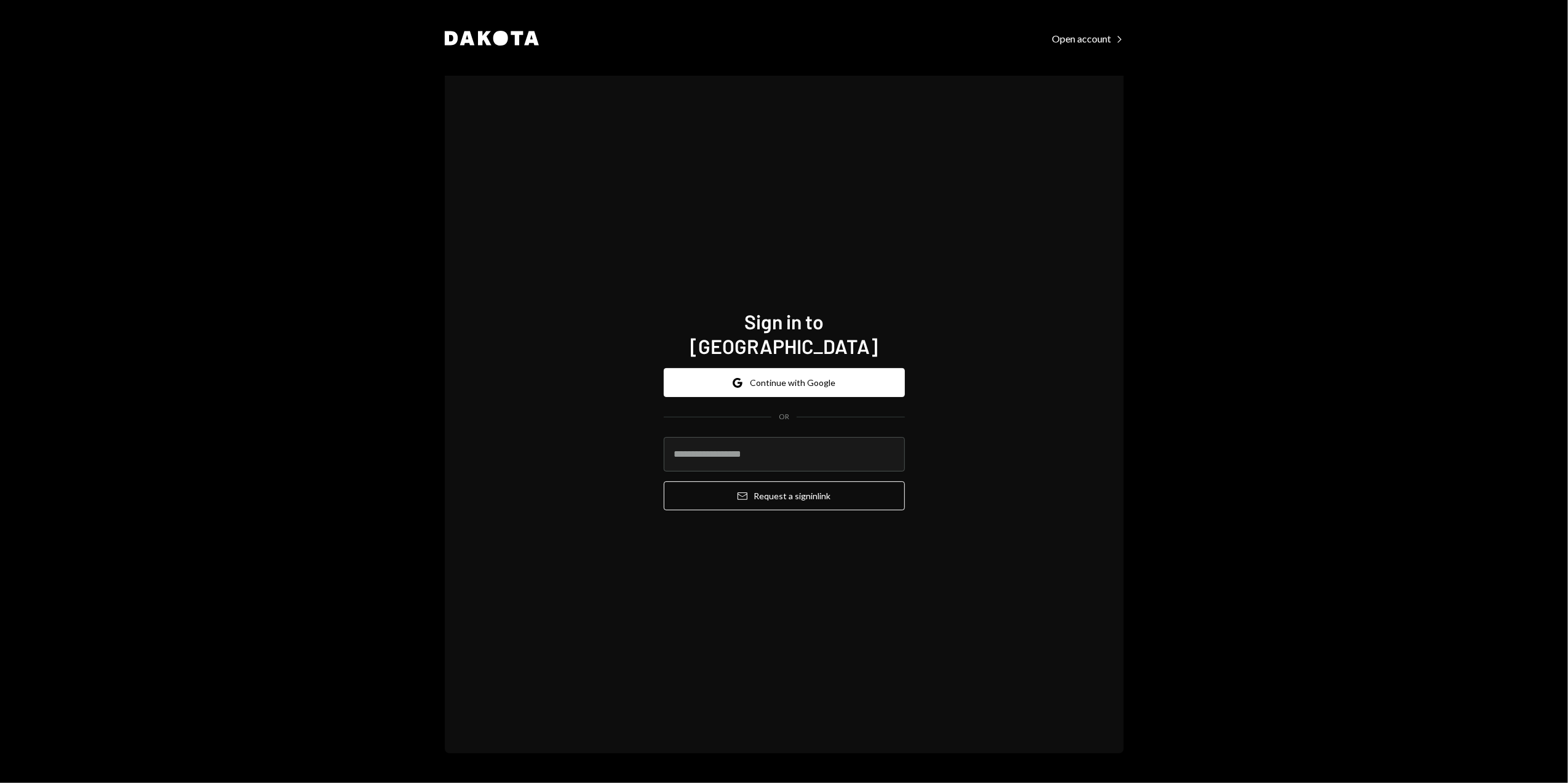
type input "**********"
